Goal: Transaction & Acquisition: Purchase product/service

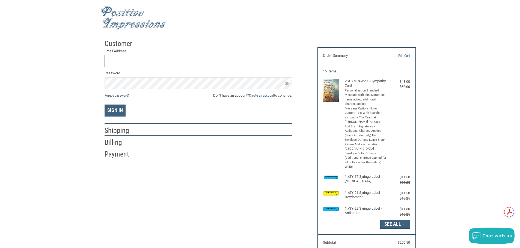
click at [133, 60] on input "Email Address" at bounding box center [197, 61] width 187 height 12
type input "[EMAIL_ADDRESS][DOMAIN_NAME]"
click at [259, 97] on link "Create an account" at bounding box center [261, 96] width 25 height 4
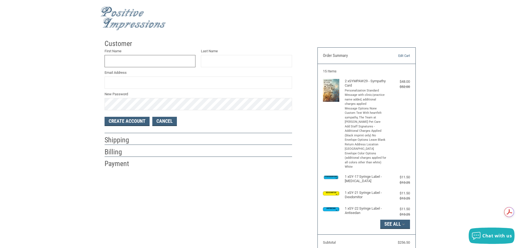
click at [130, 59] on input "First Name" at bounding box center [149, 61] width 91 height 12
type input "[PERSON_NAME]"
click at [139, 122] on button "Create Account" at bounding box center [126, 121] width 45 height 9
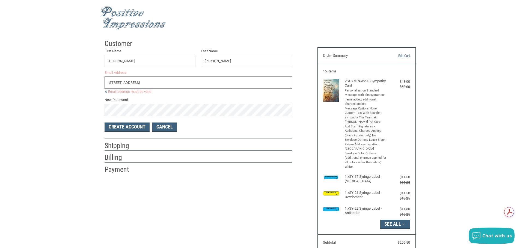
drag, startPoint x: 166, startPoint y: 84, endPoint x: 59, endPoint y: 84, distance: 106.4
click at [63, 84] on div "Customer First Name [PERSON_NAME] Last Name [PERSON_NAME] Email Address [STREET…" at bounding box center [260, 175] width 520 height 276
type input "[EMAIL_ADDRESS][DOMAIN_NAME]"
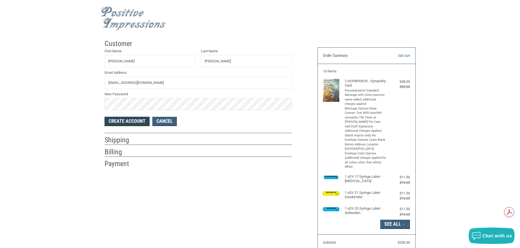
click at [125, 121] on button "Create Account" at bounding box center [126, 121] width 45 height 9
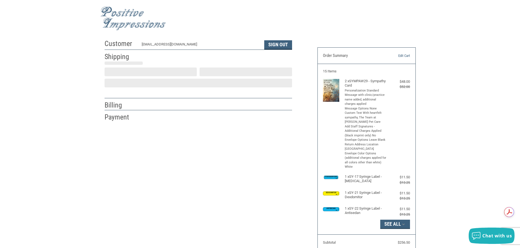
select select "US"
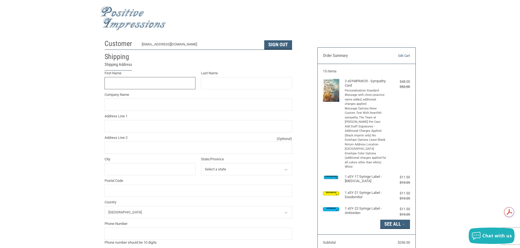
scroll to position [1, 0]
click at [119, 85] on input "First Name" at bounding box center [149, 83] width 91 height 12
type input "[PERSON_NAME]"
type input "[PERSON_NAME] Pet Care Clinic"
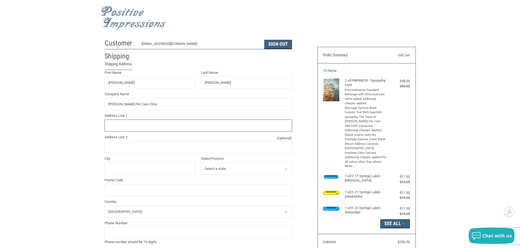
type input "[STREET_ADDRESS]"
type input "167"
type input "[PERSON_NAME]"
select select "WI"
type input "53559"
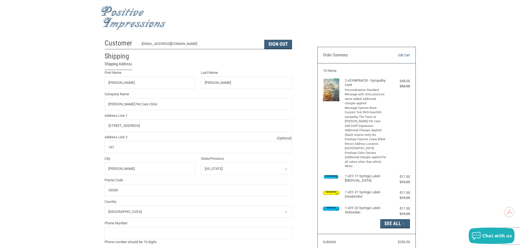
type input "6086553963"
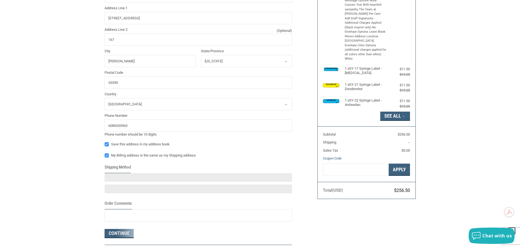
scroll to position [110, 0]
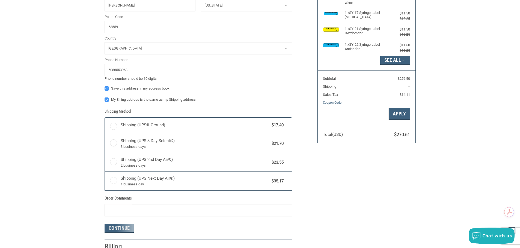
radio input "true"
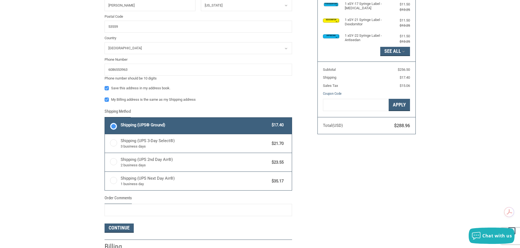
click at [380, 182] on div "Customer [EMAIL_ADDRESS][DOMAIN_NAME] Sign Out Shipping Shipping Address First …" at bounding box center [259, 64] width 319 height 400
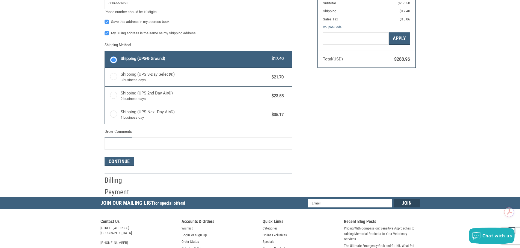
scroll to position [255, 0]
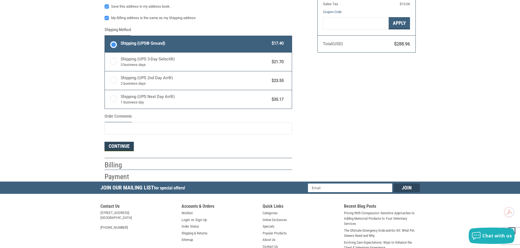
click at [118, 148] on button "Continue" at bounding box center [118, 146] width 29 height 9
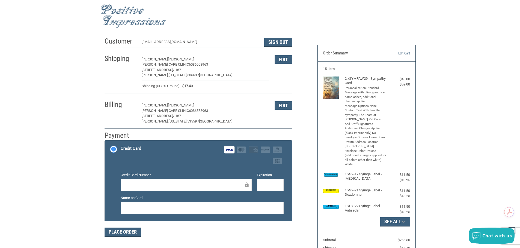
scroll to position [0, 0]
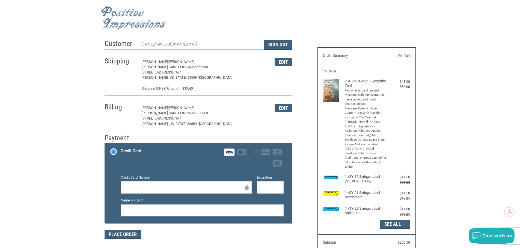
click at [190, 89] on span "$17.40" at bounding box center [185, 88] width 13 height 5
select select "WI"
select select "US"
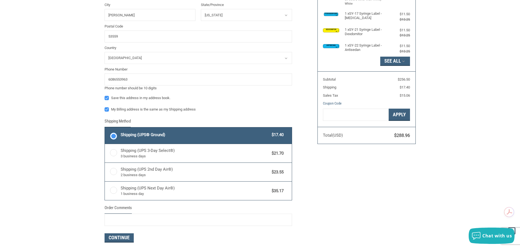
scroll to position [132, 0]
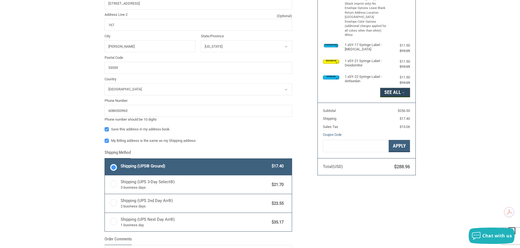
click at [401, 93] on icon "button" at bounding box center [403, 92] width 5 height 5
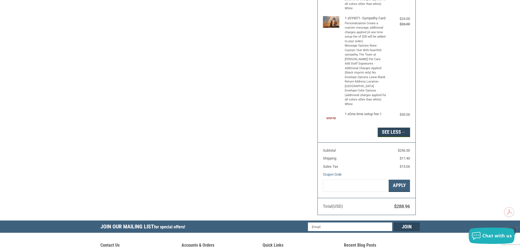
scroll to position [568, 0]
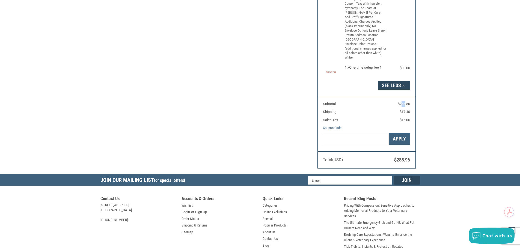
drag, startPoint x: 401, startPoint y: 105, endPoint x: 404, endPoint y: 103, distance: 3.2
click at [404, 103] on span "$256.50" at bounding box center [403, 104] width 12 height 4
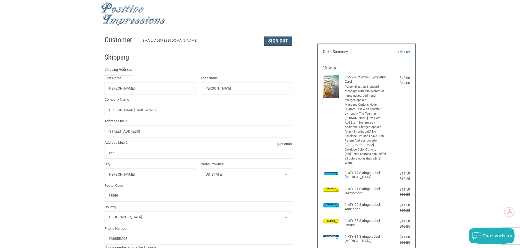
scroll to position [0, 0]
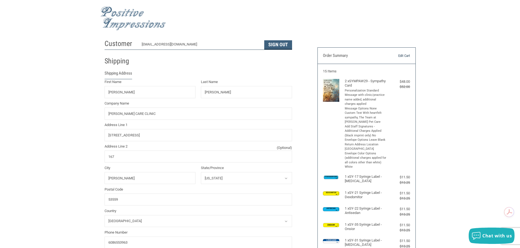
click at [401, 55] on link "Edit Cart" at bounding box center [396, 55] width 28 height 5
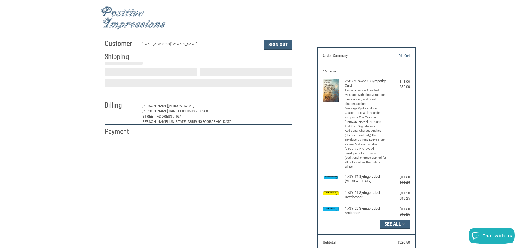
select select "US"
select select "WI"
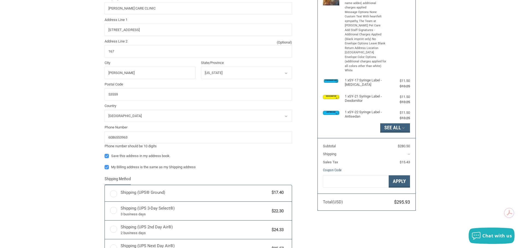
radio input "true"
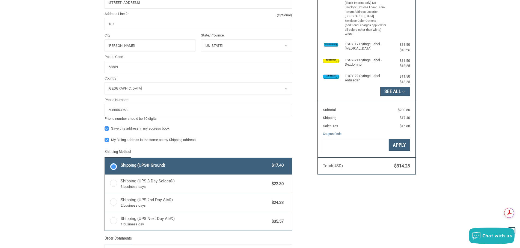
scroll to position [146, 0]
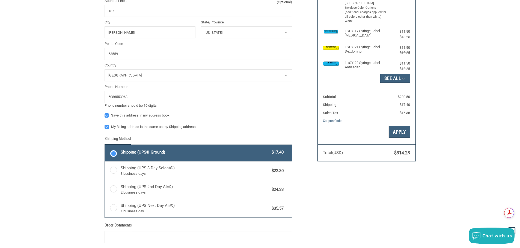
click at [404, 106] on span "$17.40" at bounding box center [404, 105] width 10 height 4
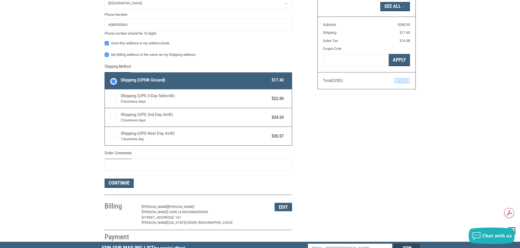
drag, startPoint x: 386, startPoint y: 80, endPoint x: 428, endPoint y: 83, distance: 42.1
click at [428, 83] on div "Customer MANAGER@MARSHALLPETCARE.COM Sign Out Shipping Shipping Address First N…" at bounding box center [260, 31] width 520 height 424
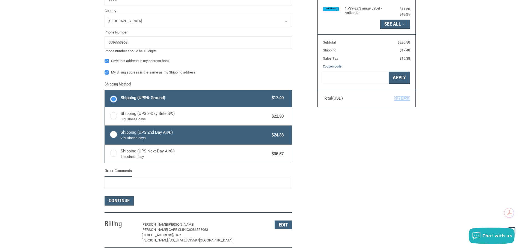
scroll to position [191, 0]
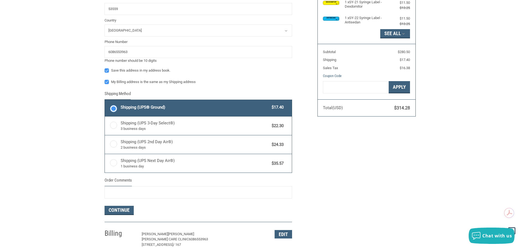
click at [102, 83] on div "Customer MANAGER@MARSHALLPETCARE.COM Sign Out Shipping Shipping Address First N…" at bounding box center [206, 58] width 213 height 424
click at [106, 83] on label "My Billing address is the same as my Shipping address" at bounding box center [197, 82] width 187 height 4
click at [105, 80] on input "My Billing address is the same as my Shipping address" at bounding box center [104, 79] width 0 height 0
checkbox input "false"
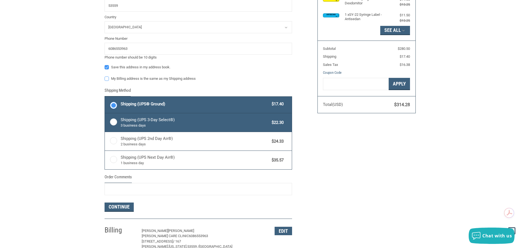
scroll to position [245, 0]
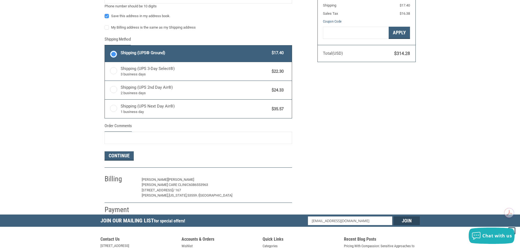
click at [290, 181] on button "Edit" at bounding box center [282, 180] width 17 height 8
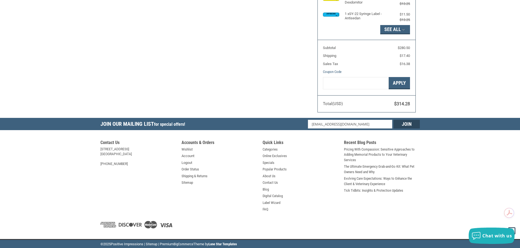
select select "WI"
select select "US"
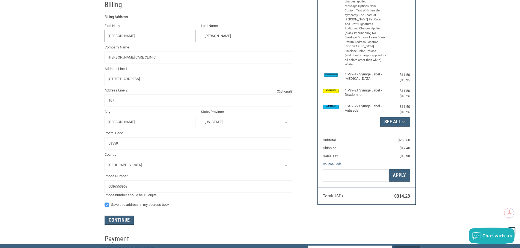
scroll to position [96, 0]
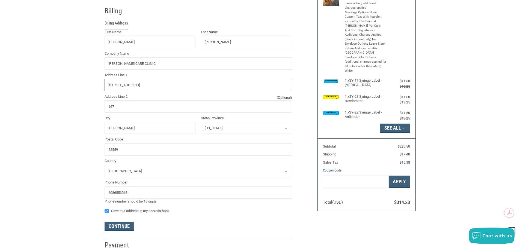
drag, startPoint x: 153, startPoint y: 86, endPoint x: 53, endPoint y: 86, distance: 99.8
click at [53, 86] on div "Customer MANAGER@MARSHALLPETCARE.COM Sign Out Shipping NICOLE HOFFMAN MARSHALL …" at bounding box center [260, 96] width 520 height 310
type input "W1934 Cty Rd AY"
drag, startPoint x: 145, startPoint y: 106, endPoint x: 89, endPoint y: 108, distance: 56.2
click at [89, 108] on div "Customer MANAGER@MARSHALLPETCARE.COM Sign Out Shipping NICOLE HOFFMAN MARSHALL …" at bounding box center [260, 96] width 520 height 310
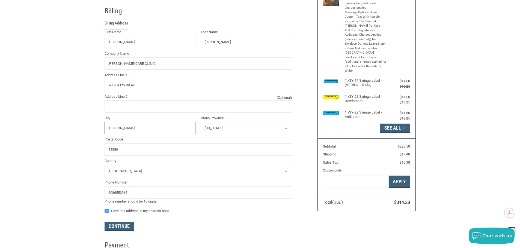
drag, startPoint x: 154, startPoint y: 132, endPoint x: 70, endPoint y: 127, distance: 84.4
click at [70, 127] on div "Customer MANAGER@MARSHALLPETCARE.COM Sign Out Shipping NICOLE HOFFMAN MARSHALL …" at bounding box center [260, 96] width 520 height 310
type input "Lomira"
drag, startPoint x: 142, startPoint y: 149, endPoint x: 87, endPoint y: 151, distance: 55.4
click at [87, 151] on div "Customer MANAGER@MARSHALLPETCARE.COM Sign Out Shipping NICOLE HOFFMAN MARSHALL …" at bounding box center [260, 96] width 520 height 310
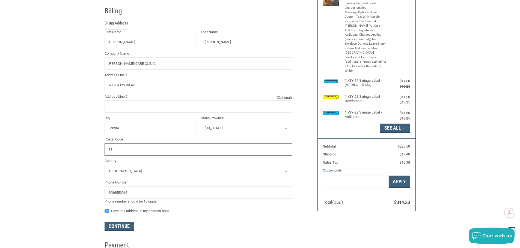
type input "53048"
click at [201, 222] on form "First Name NICOLE Last Name HOFFMAN Company Name MARSHALL PET CARE CLINIC Addre…" at bounding box center [197, 130] width 187 height 202
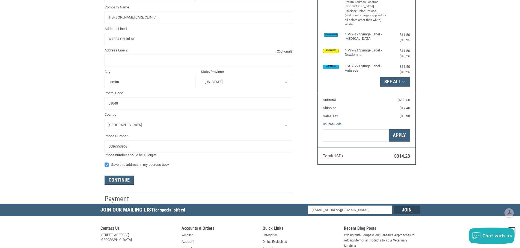
scroll to position [151, 0]
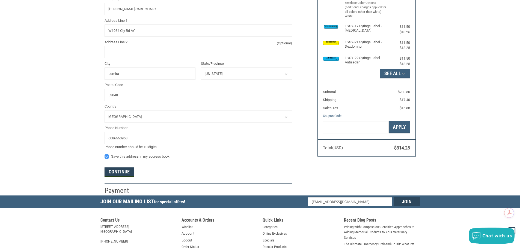
click at [114, 172] on button "Continue" at bounding box center [118, 172] width 29 height 9
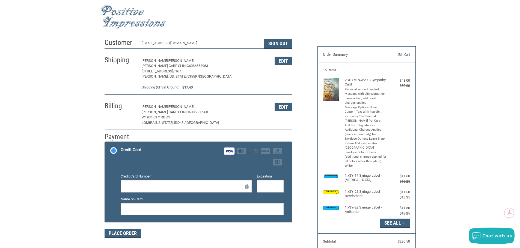
scroll to position [0, 0]
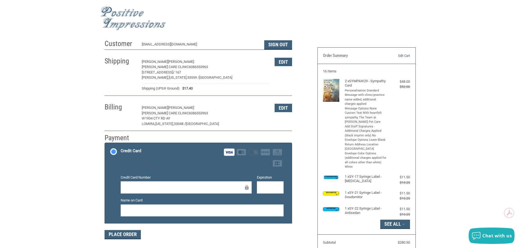
click at [193, 89] on span "$17.40" at bounding box center [185, 88] width 13 height 5
select select "WI"
select select "US"
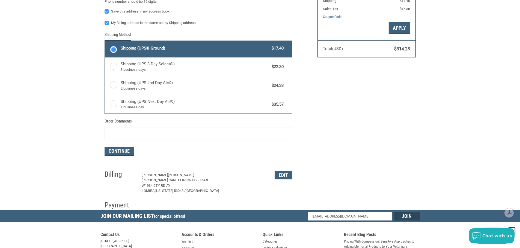
scroll to position [323, 0]
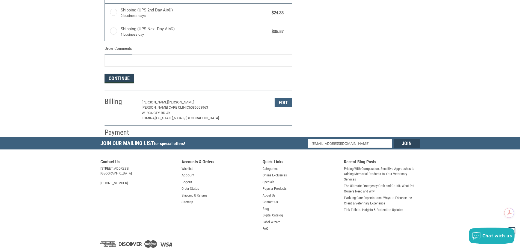
click at [128, 79] on button "Continue" at bounding box center [118, 78] width 29 height 9
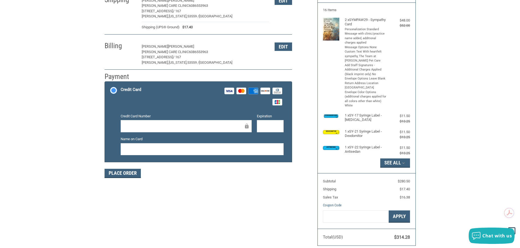
scroll to position [82, 0]
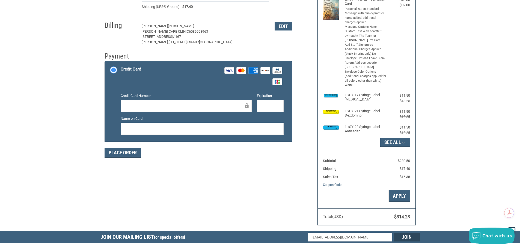
click at [140, 101] on div at bounding box center [186, 106] width 131 height 12
click at [124, 155] on button "Place Order" at bounding box center [122, 153] width 36 height 9
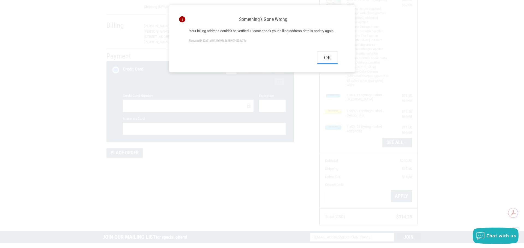
click at [330, 63] on button "Ok" at bounding box center [327, 58] width 20 height 12
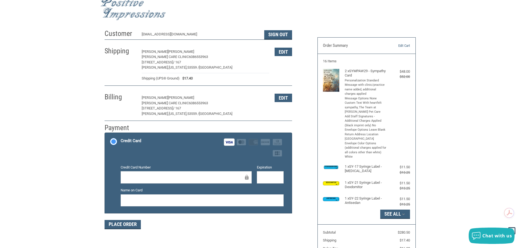
scroll to position [0, 0]
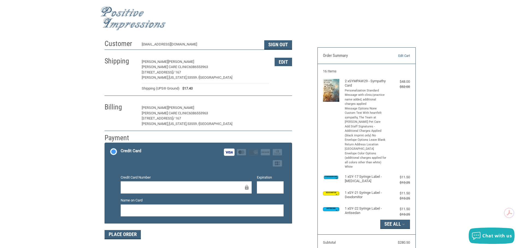
click at [282, 108] on button "Edit" at bounding box center [282, 108] width 17 height 8
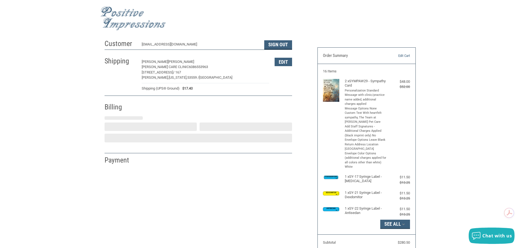
select select "WI"
select select "US"
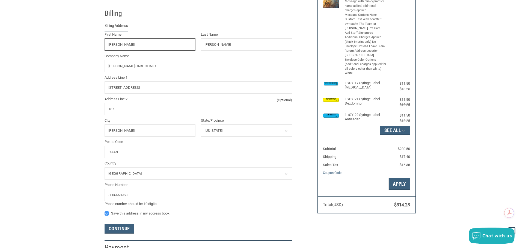
scroll to position [96, 0]
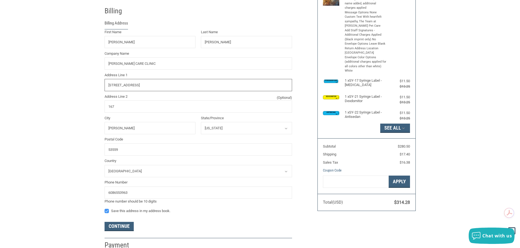
drag, startPoint x: 185, startPoint y: 83, endPoint x: 6, endPoint y: 48, distance: 181.8
click at [36, 59] on div "Customer MANAGER@MARSHALLPETCARE.COM Sign Out Shipping NICOLE HOFFMAN MARSHALL …" at bounding box center [260, 96] width 520 height 310
type input "W1934 Cty Rd AY"
drag, startPoint x: 149, startPoint y: 106, endPoint x: 67, endPoint y: 103, distance: 81.9
click at [68, 103] on div "Customer MANAGER@MARSHALLPETCARE.COM Sign Out Shipping NICOLE HOFFMAN MARSHALL …" at bounding box center [260, 96] width 520 height 310
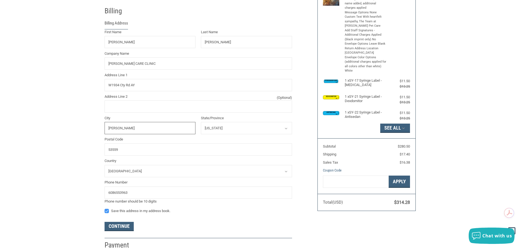
drag, startPoint x: 154, startPoint y: 125, endPoint x: 83, endPoint y: 124, distance: 70.6
click at [97, 127] on div "Customer MANAGER@MARSHALLPETCARE.COM Sign Out Shipping NICOLE HOFFMAN MARSHALL …" at bounding box center [260, 96] width 520 height 310
type input "Lomira"
drag, startPoint x: 143, startPoint y: 149, endPoint x: 10, endPoint y: 145, distance: 133.2
click at [64, 149] on div "Customer MANAGER@MARSHALLPETCARE.COM Sign Out Shipping NICOLE HOFFMAN MARSHALL …" at bounding box center [260, 96] width 520 height 310
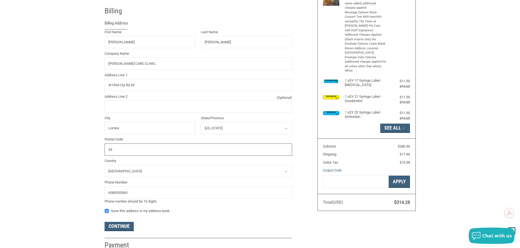
type input "53048"
click at [248, 219] on form "First Name NICOLE Last Name HOFFMAN Company Name MARSHALL PET CARE CLINIC Addre…" at bounding box center [197, 130] width 187 height 202
click at [123, 226] on button "Continue" at bounding box center [118, 226] width 29 height 9
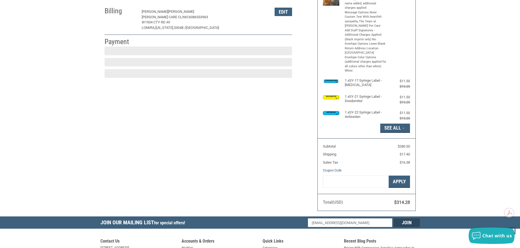
scroll to position [82, 0]
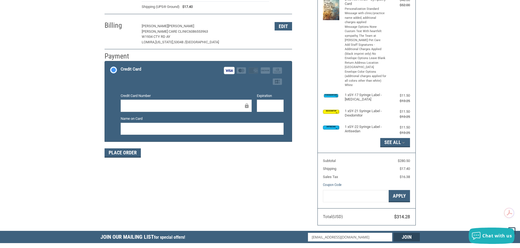
click at [221, 135] on div at bounding box center [202, 129] width 163 height 12
click at [226, 132] on iframe at bounding box center [201, 129] width 155 height 6
click at [119, 155] on button "Place Order" at bounding box center [122, 153] width 36 height 9
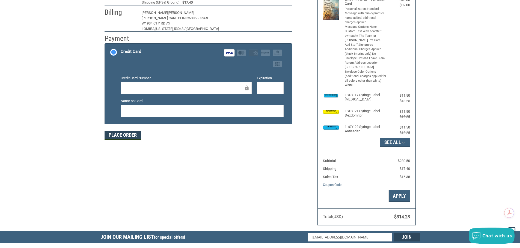
scroll to position [65, 0]
